Goal: Information Seeking & Learning: Understand process/instructions

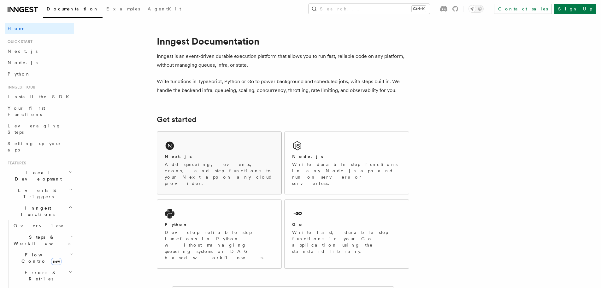
click at [186, 158] on div "Next.js" at bounding box center [219, 156] width 109 height 7
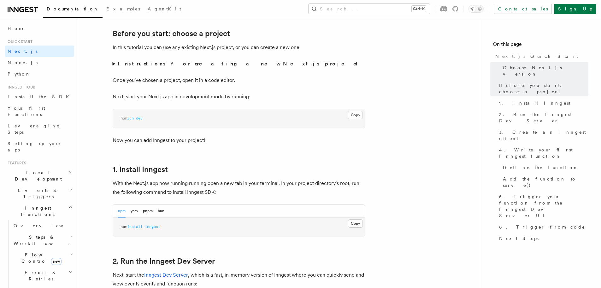
scroll to position [221, 0]
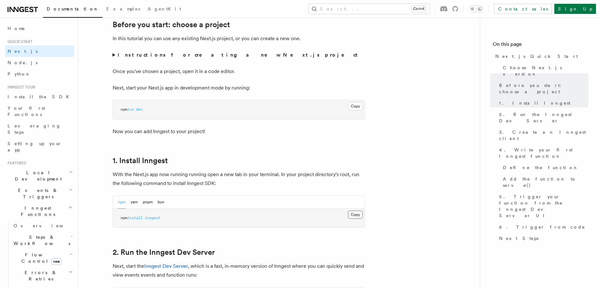
click at [355, 216] on button "Copy Copied" at bounding box center [355, 214] width 15 height 8
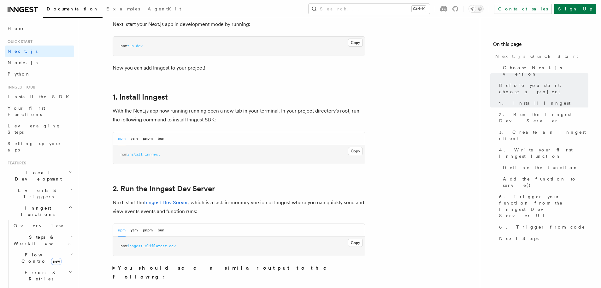
scroll to position [347, 0]
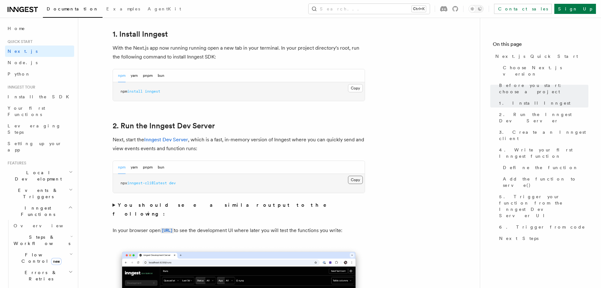
click at [357, 180] on button "Copy Copied" at bounding box center [355, 180] width 15 height 8
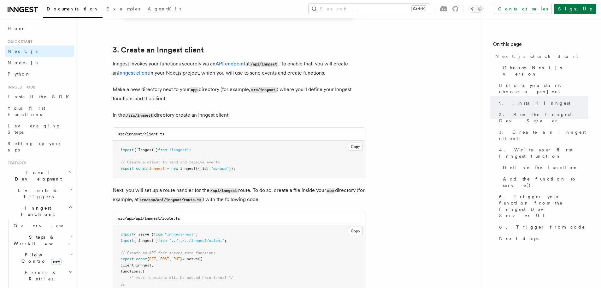
scroll to position [726, 0]
click at [351, 145] on button "Copy Copied" at bounding box center [355, 146] width 15 height 8
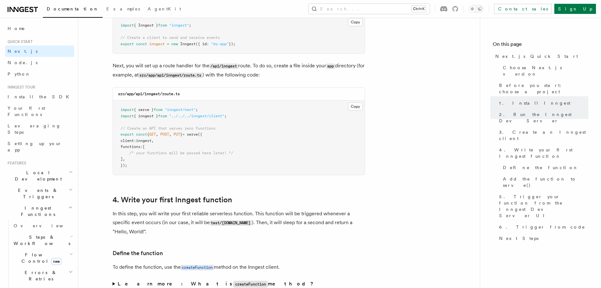
scroll to position [852, 0]
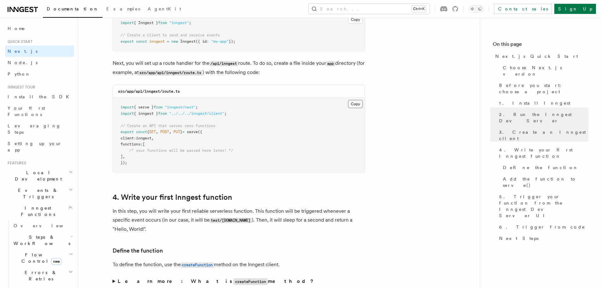
click at [354, 104] on button "Copy Copied" at bounding box center [355, 104] width 15 height 8
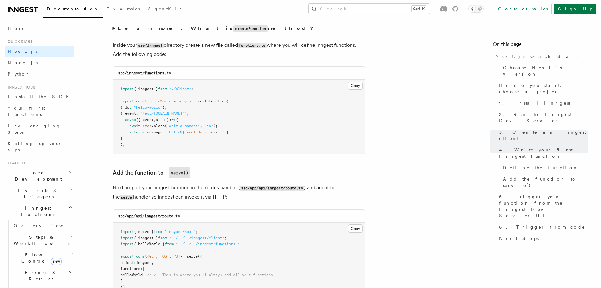
scroll to position [1073, 0]
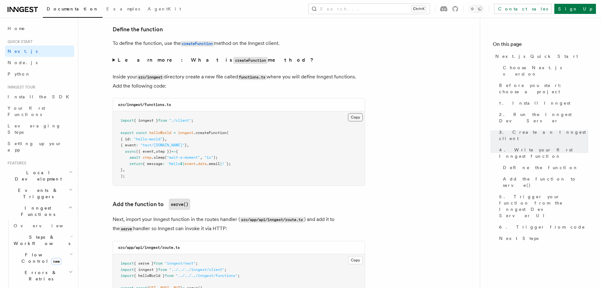
click at [359, 118] on button "Copy Copied" at bounding box center [355, 117] width 15 height 8
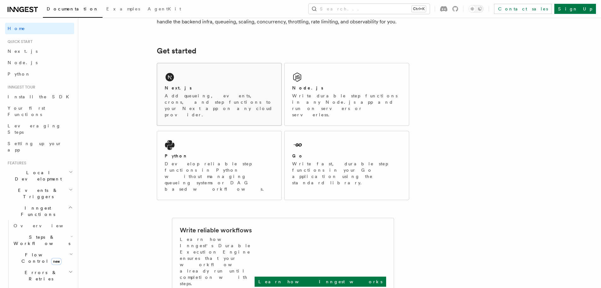
scroll to position [95, 0]
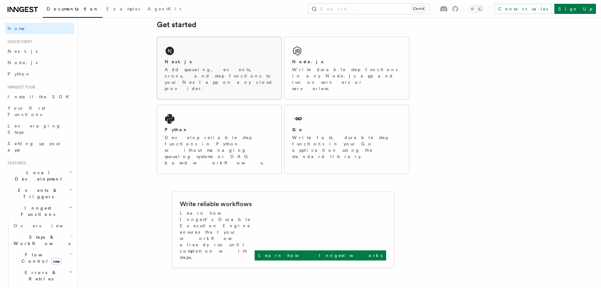
click at [222, 70] on p "Add queueing, events, crons, and step functions to your Next app on any cloud p…" at bounding box center [219, 78] width 109 height 25
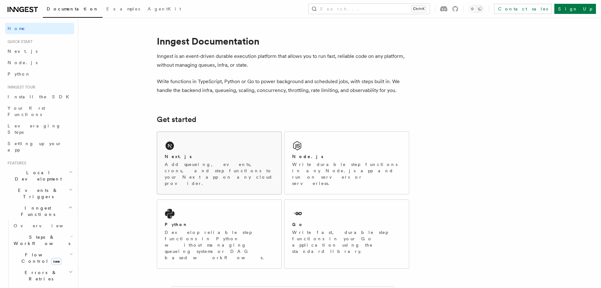
drag, startPoint x: 194, startPoint y: 167, endPoint x: 186, endPoint y: 165, distance: 9.0
click at [194, 167] on p "Add queueing, events, crons, and step functions to your Next app on any cloud p…" at bounding box center [219, 173] width 109 height 25
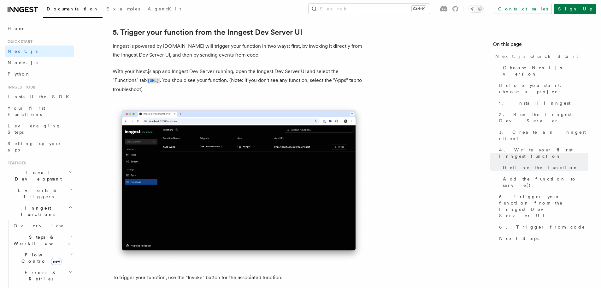
scroll to position [1357, 0]
